Goal: Check status: Check status

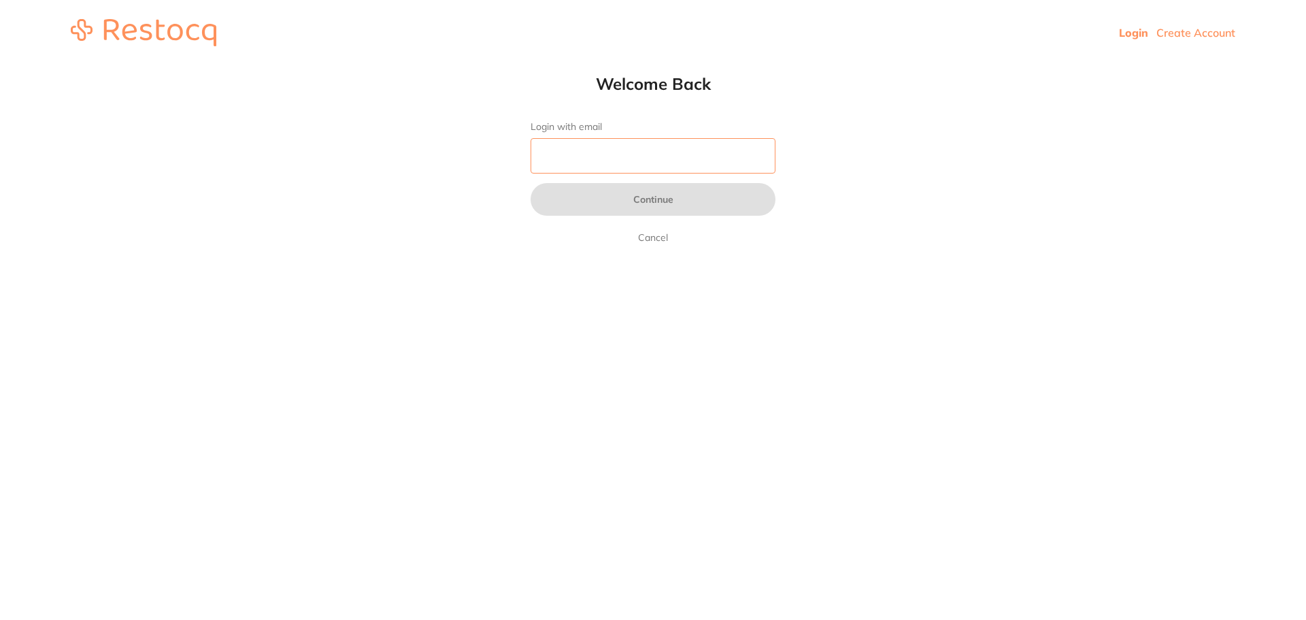
click at [663, 173] on input "Login with email" at bounding box center [653, 155] width 245 height 35
type input "[EMAIL_ADDRESS][DOMAIN_NAME]"
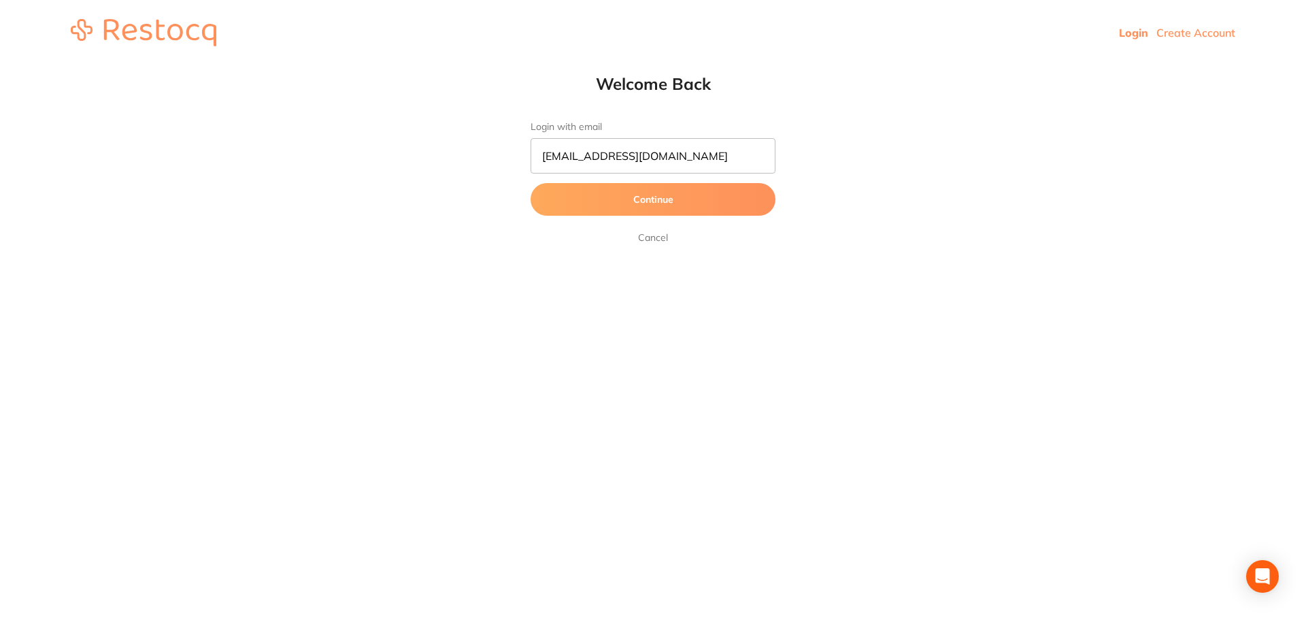
click at [668, 201] on button "Continue" at bounding box center [653, 199] width 245 height 33
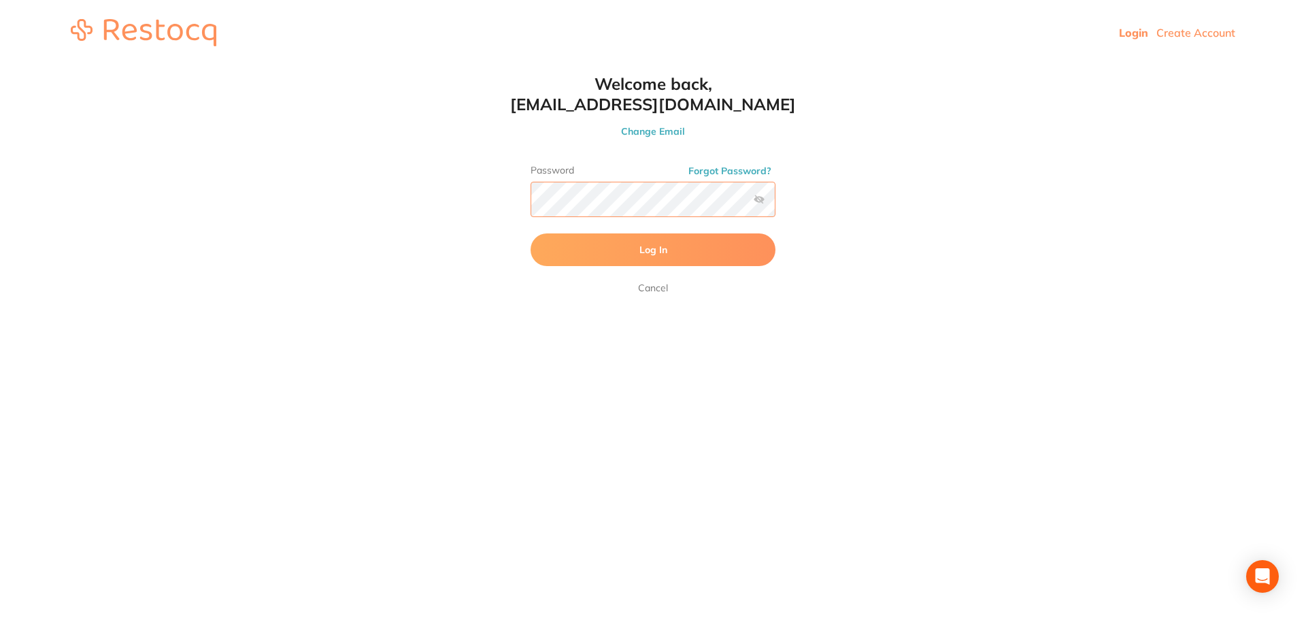
click at [531, 233] on button "Log In" at bounding box center [653, 249] width 245 height 33
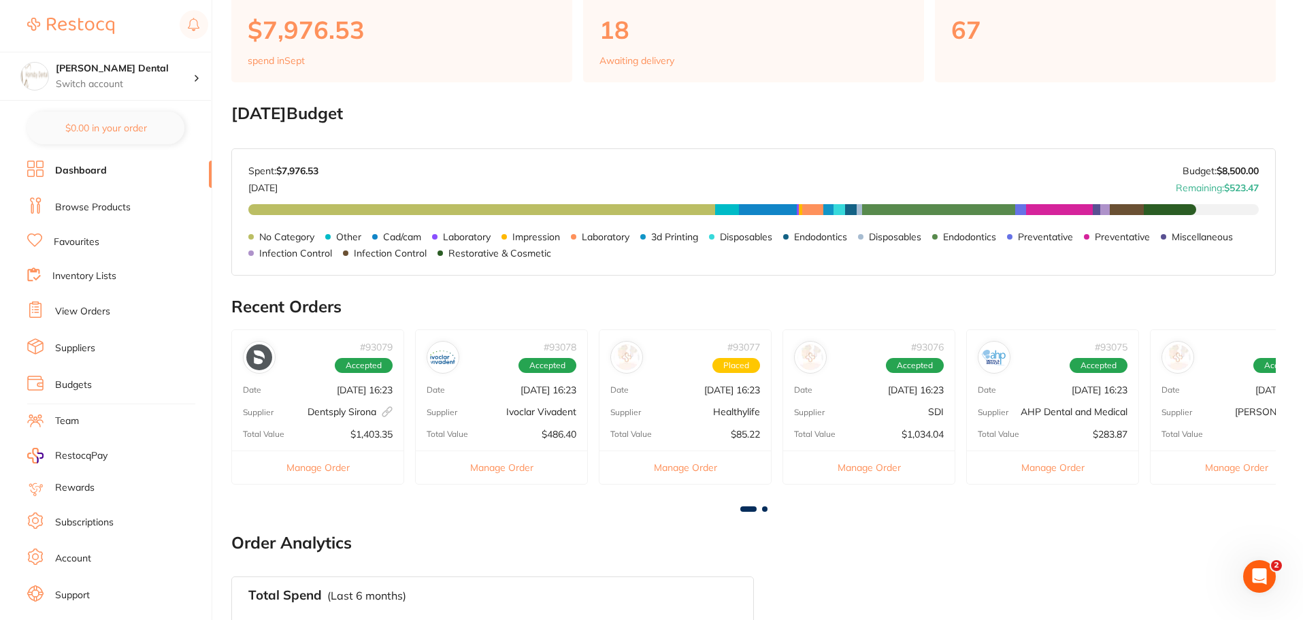
scroll to position [136, 0]
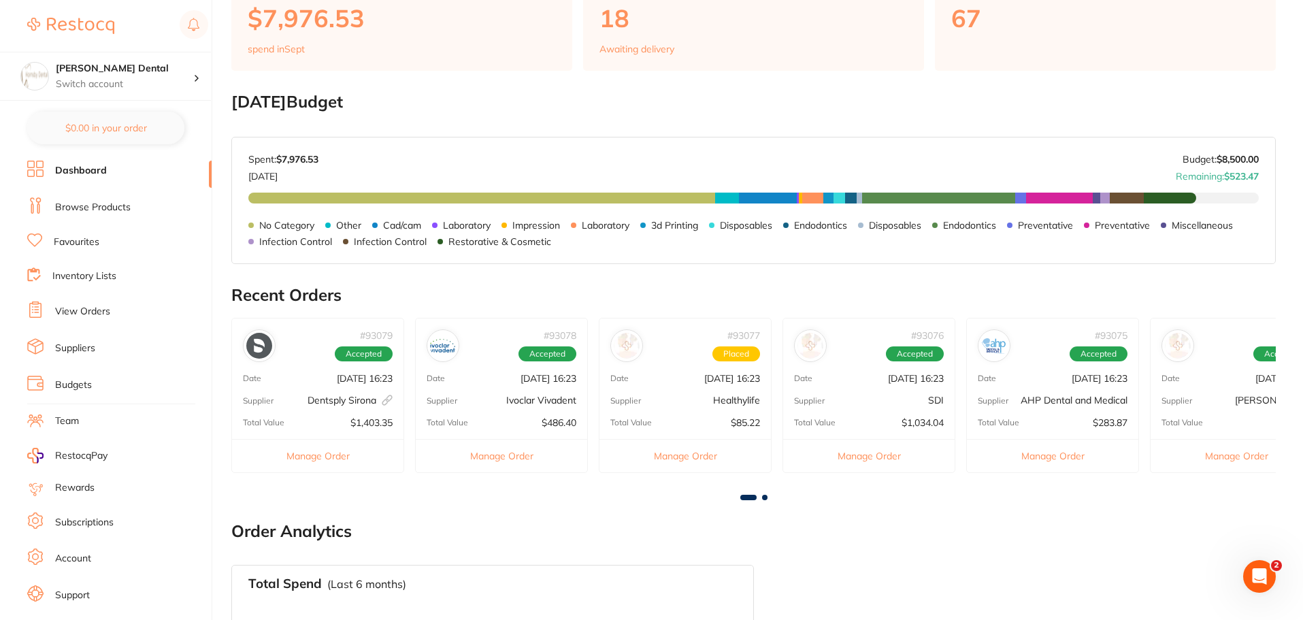
click at [95, 314] on link "View Orders" at bounding box center [82, 312] width 55 height 14
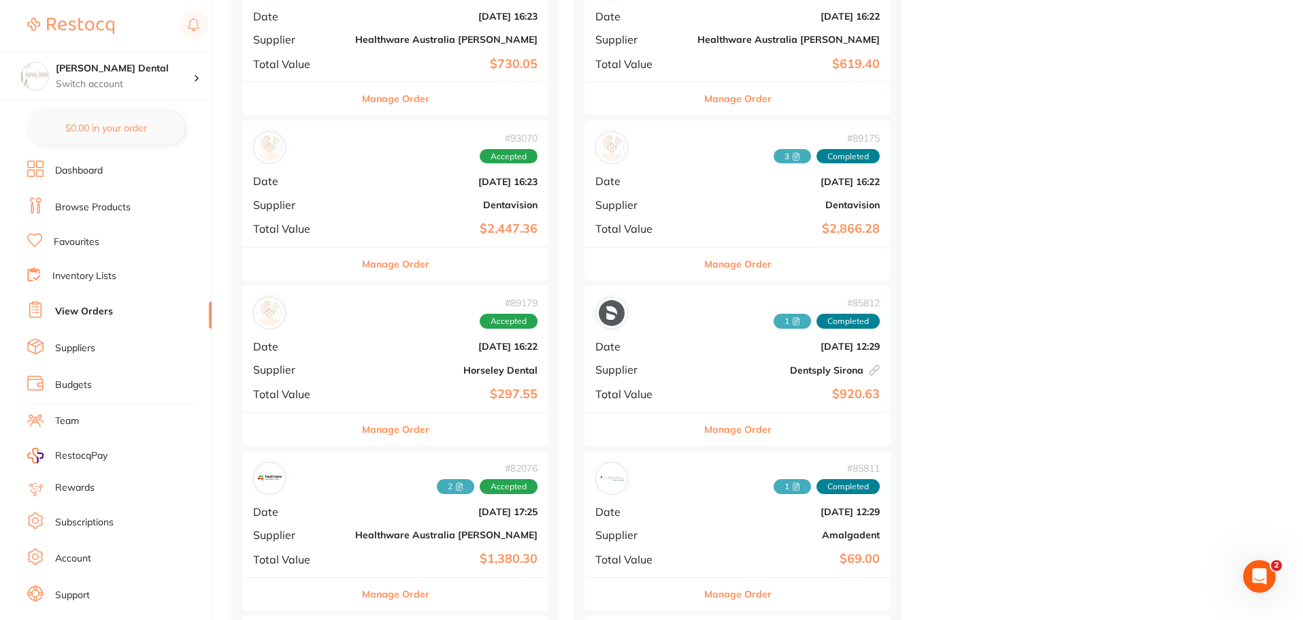
scroll to position [1564, 0]
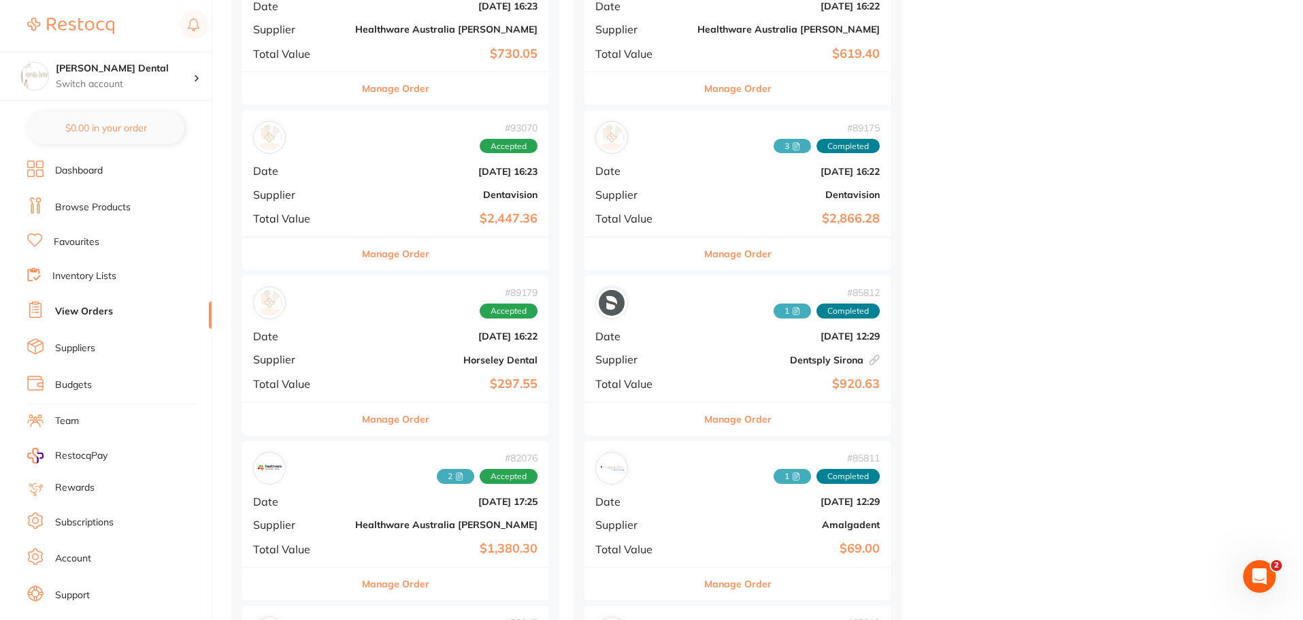
click at [380, 421] on button "Manage Order" at bounding box center [395, 419] width 67 height 33
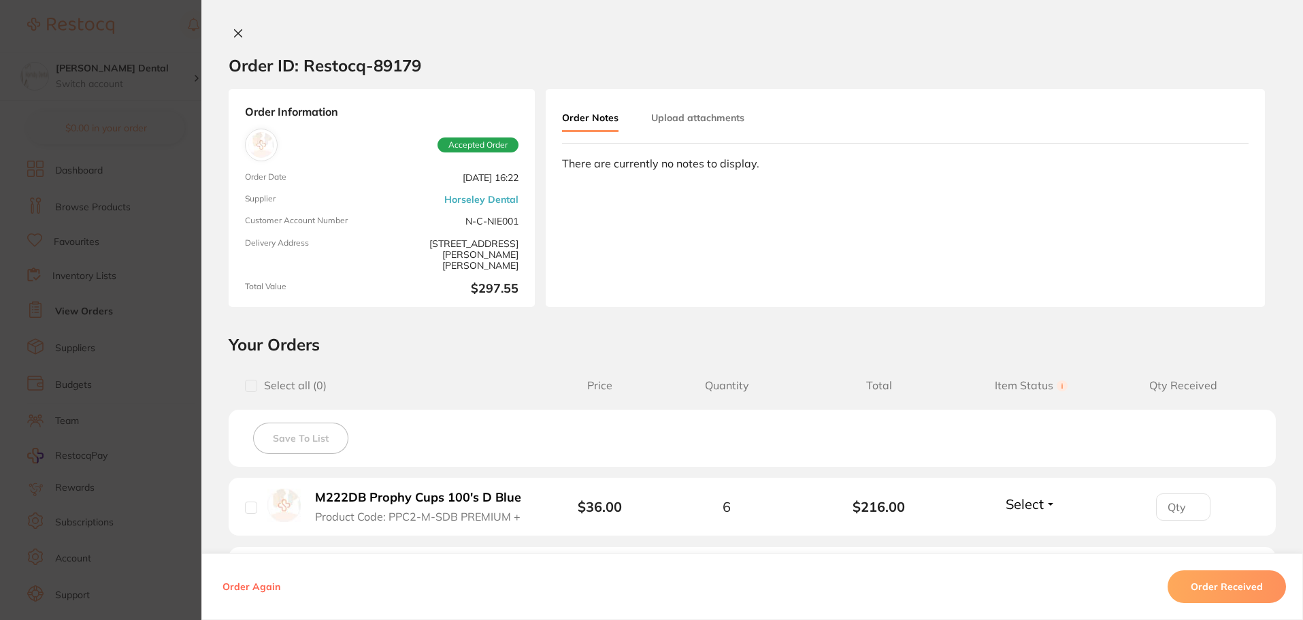
scroll to position [1428, 0]
click at [696, 120] on button "Upload attachments" at bounding box center [697, 117] width 93 height 24
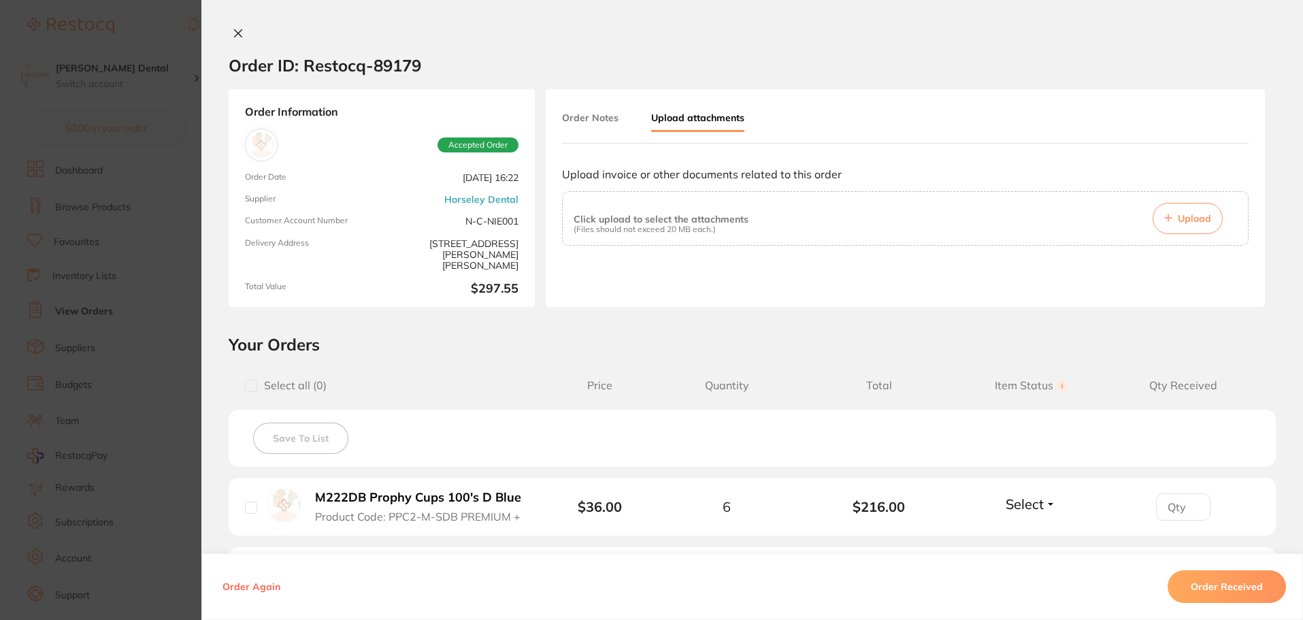
click at [1190, 218] on span "Upload" at bounding box center [1193, 218] width 33 height 12
click at [1187, 218] on span "Upload" at bounding box center [1193, 218] width 33 height 12
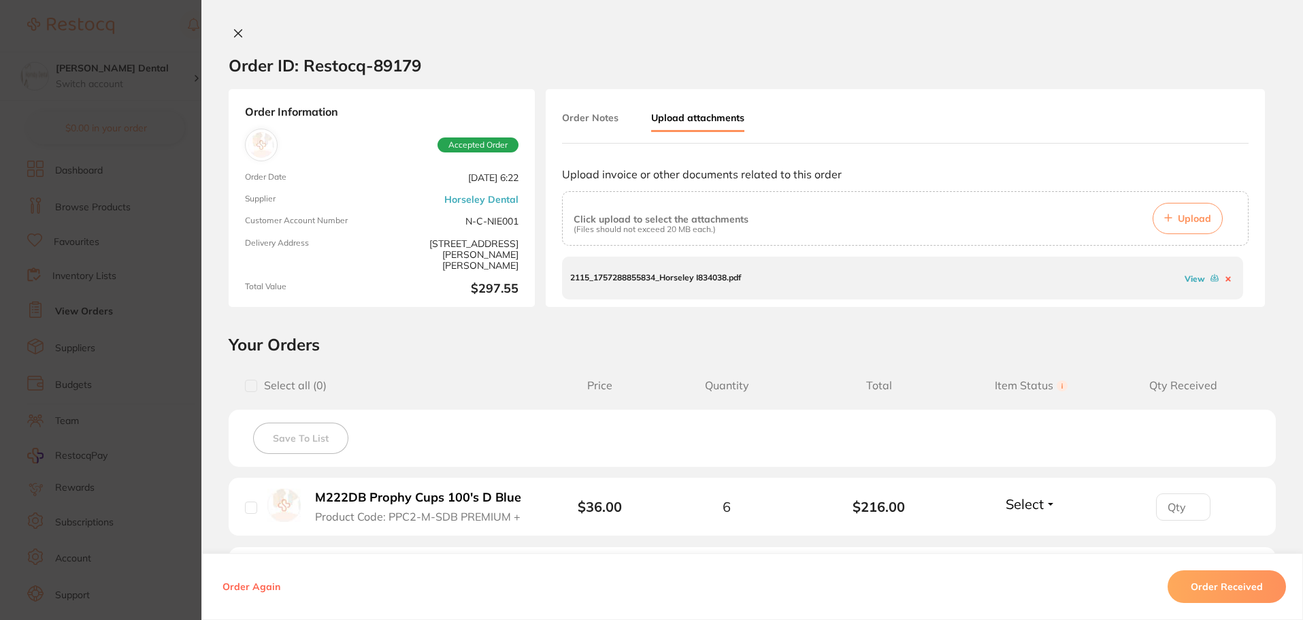
click at [1263, 589] on button "Order Received" at bounding box center [1226, 586] width 118 height 33
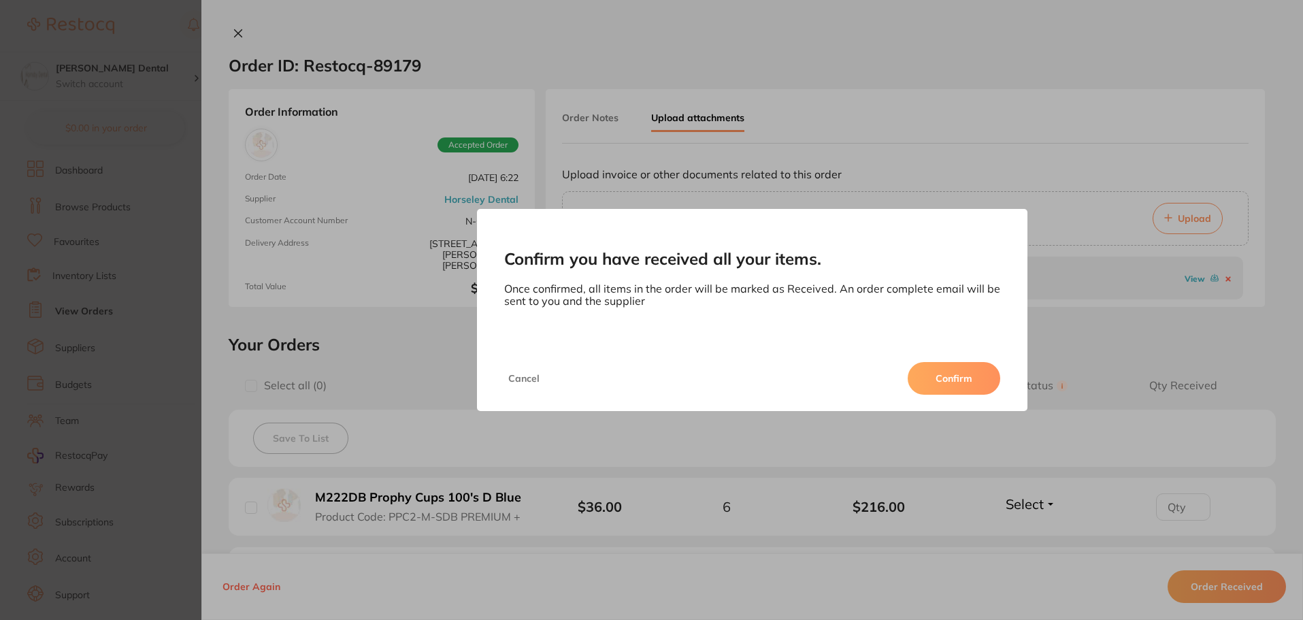
click at [953, 377] on button "Confirm" at bounding box center [953, 378] width 93 height 33
